Goal: Task Accomplishment & Management: Use online tool/utility

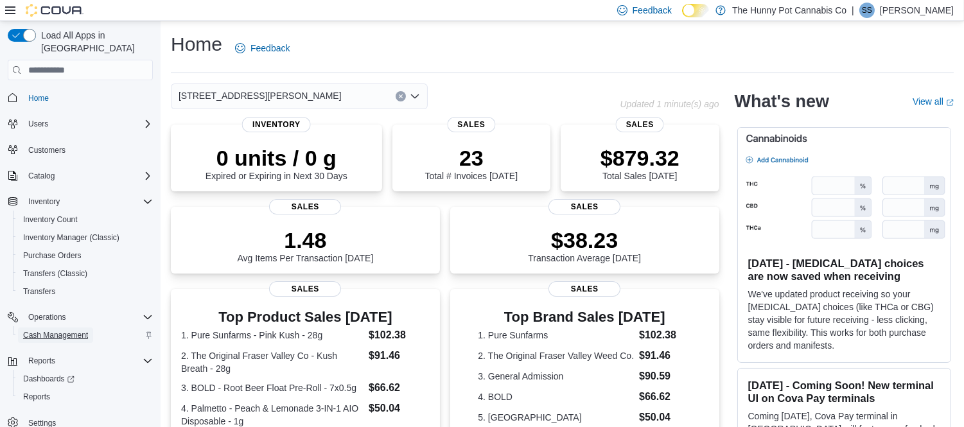
click at [59, 330] on span "Cash Management" at bounding box center [55, 335] width 65 height 10
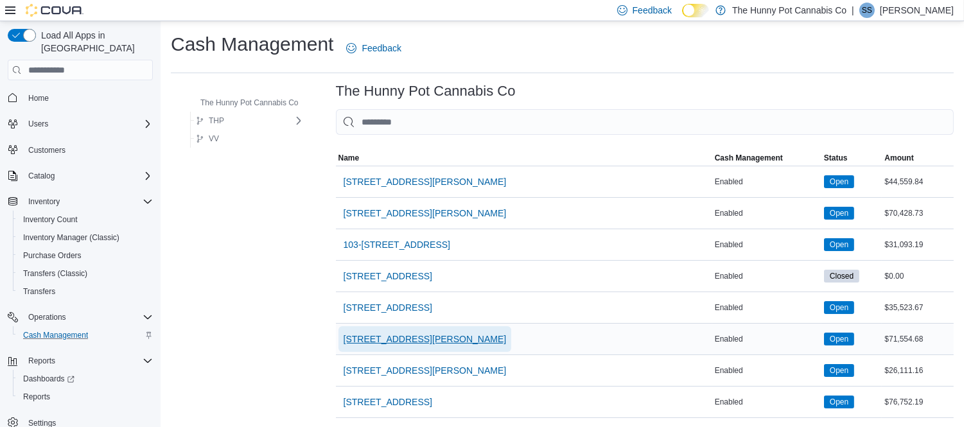
click at [399, 333] on span "121 Clarence Street" at bounding box center [424, 339] width 163 height 13
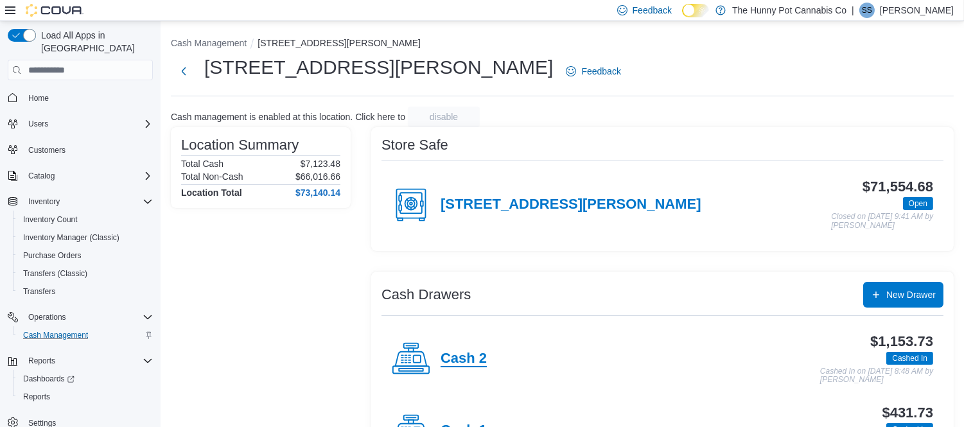
click at [479, 362] on h4 "Cash 2" at bounding box center [463, 359] width 46 height 17
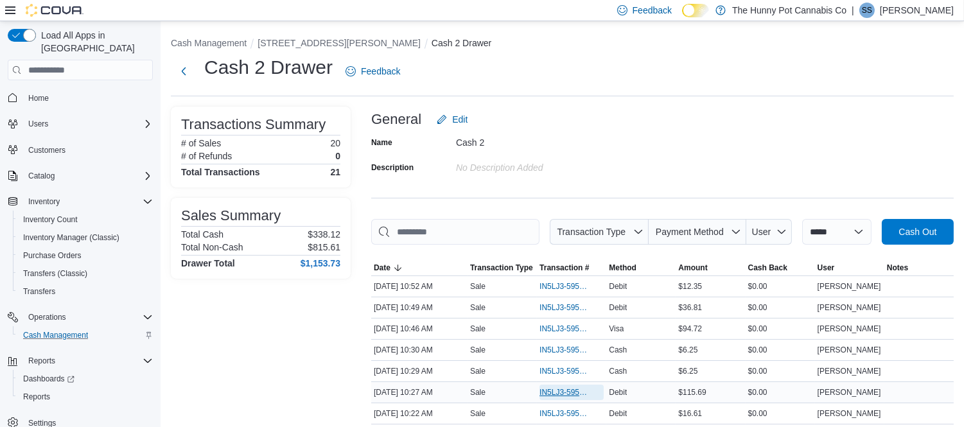
click at [553, 389] on span "IN5LJ3-5952801" at bounding box center [564, 392] width 51 height 10
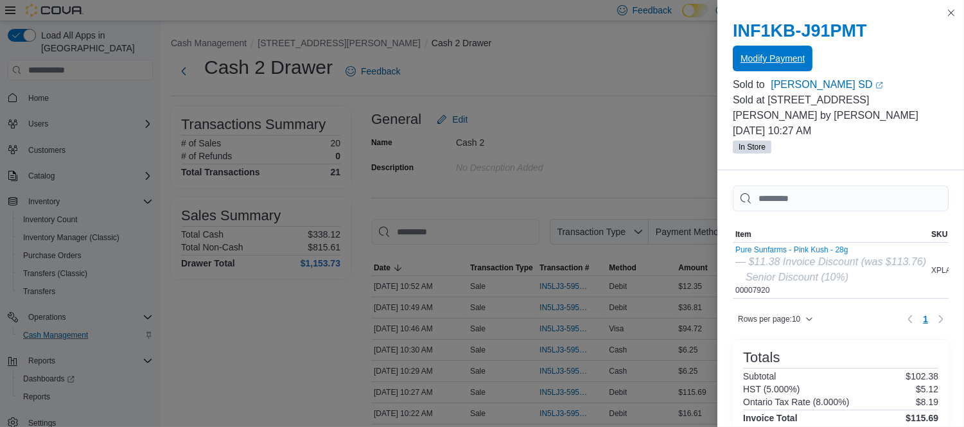
click at [758, 64] on span "Modify Payment" at bounding box center [772, 58] width 64 height 13
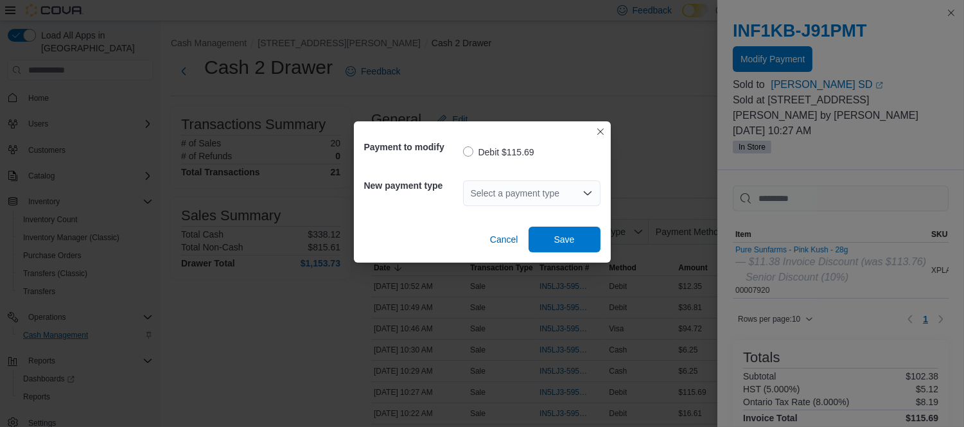
click at [533, 190] on div "Select a payment type" at bounding box center [531, 193] width 137 height 26
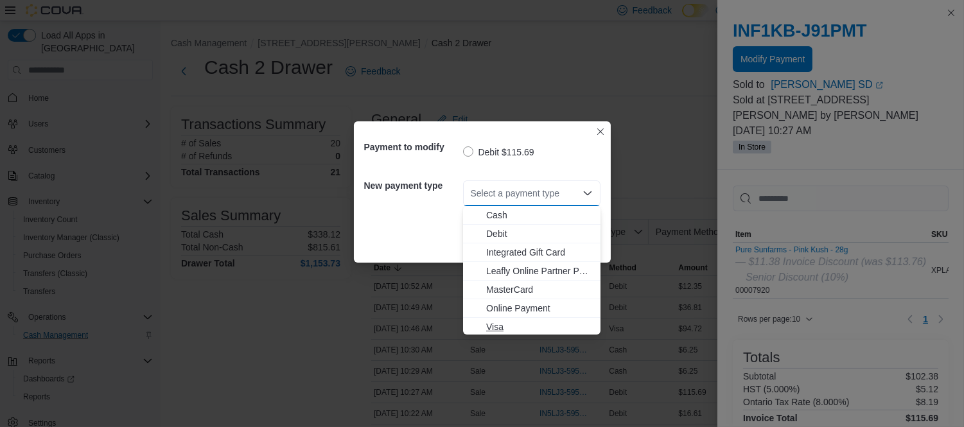
click at [507, 322] on span "Visa" at bounding box center [539, 326] width 107 height 13
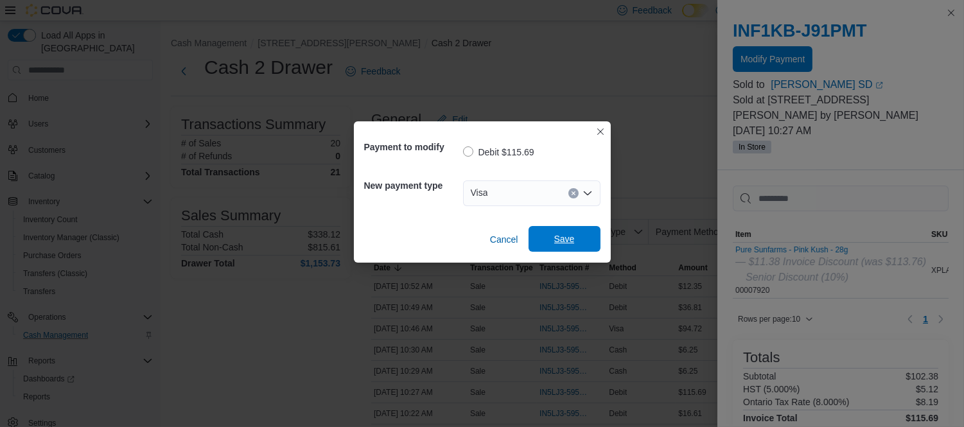
click at [565, 239] on span "Save" at bounding box center [564, 238] width 21 height 13
